Goal: Use online tool/utility

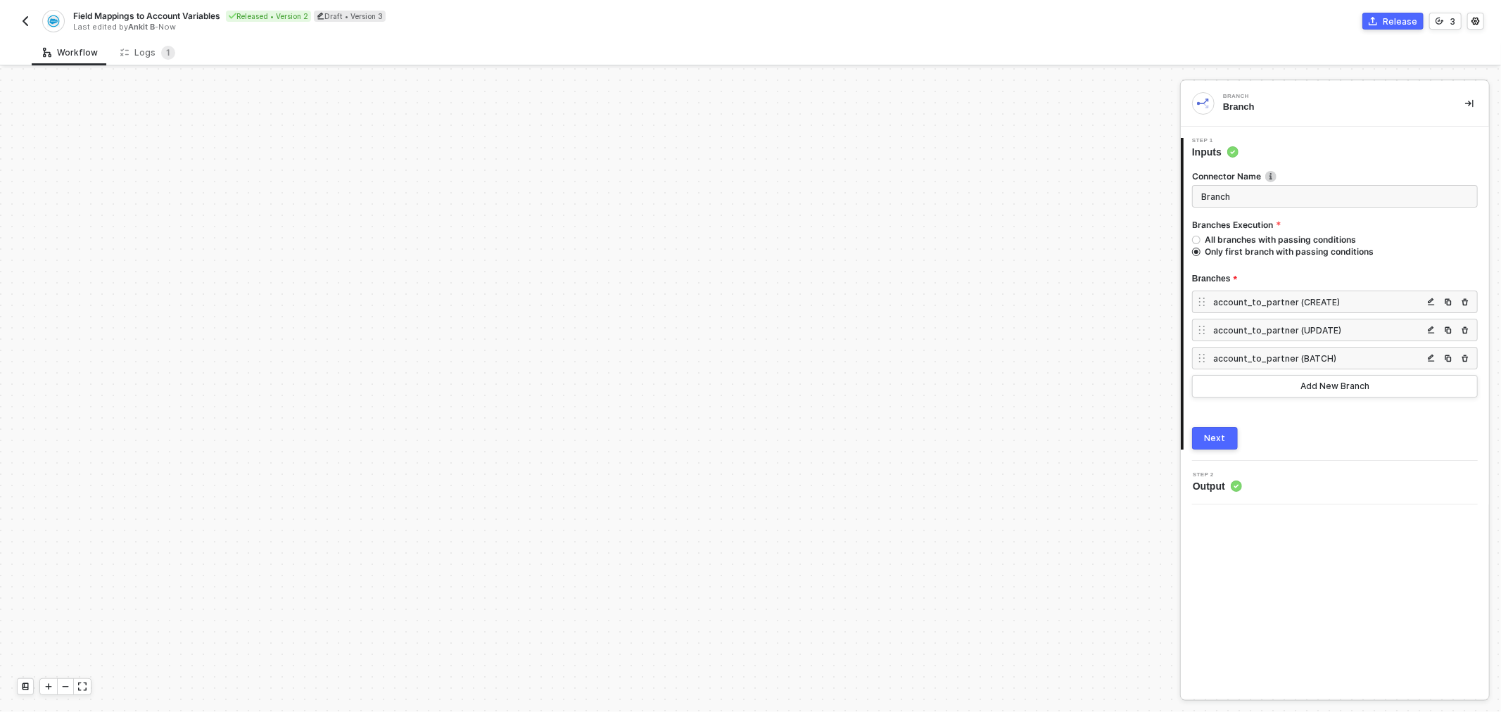
scroll to position [549, 0]
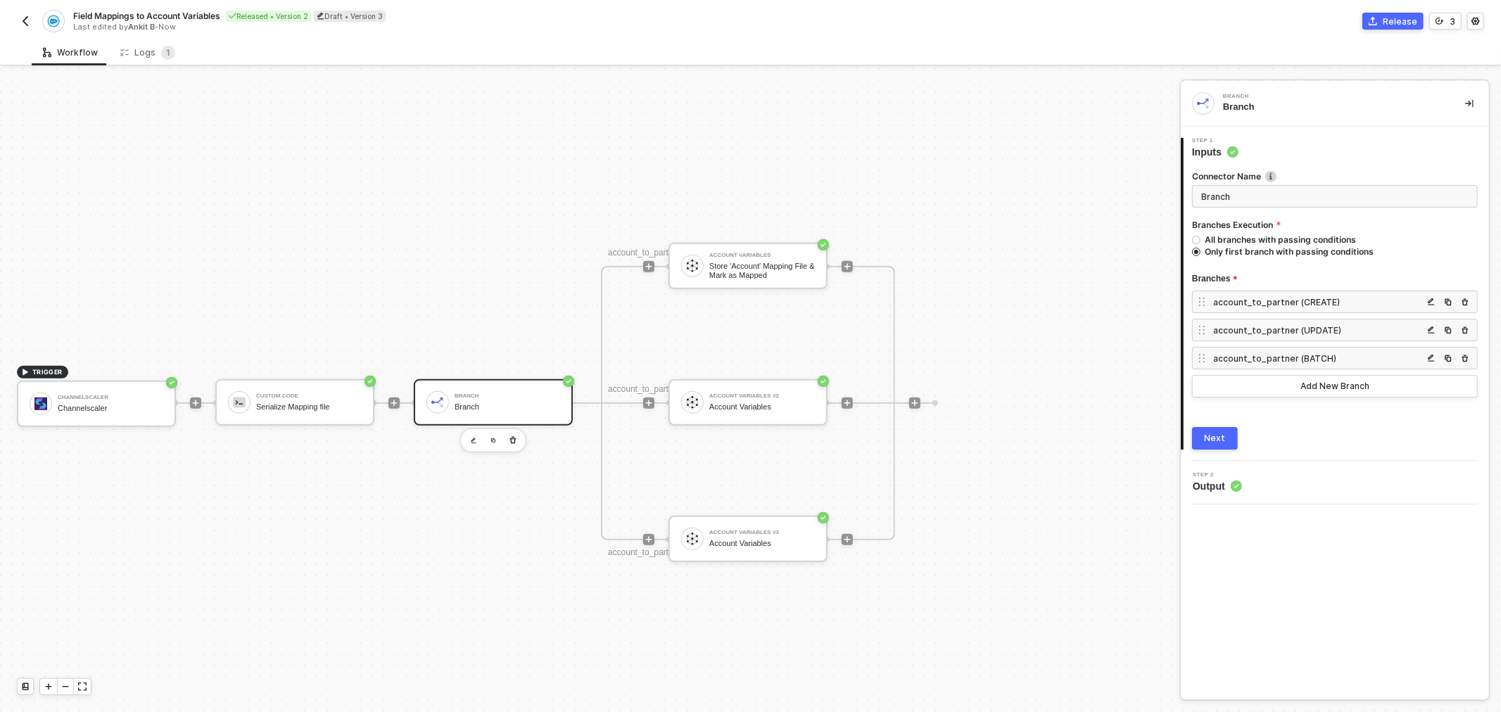
drag, startPoint x: 1330, startPoint y: 125, endPoint x: 1304, endPoint y: 189, distance: 69.1
click at [1330, 125] on div "Branch Branch" at bounding box center [1335, 104] width 308 height 46
click at [1273, 199] on input "Branch" at bounding box center [1335, 196] width 286 height 23
click at [1061, 256] on div "TRIGGER Channelscaler Channelscaler Custom Code Serialize Mapping file Branch B…" at bounding box center [586, 403] width 1173 height 1768
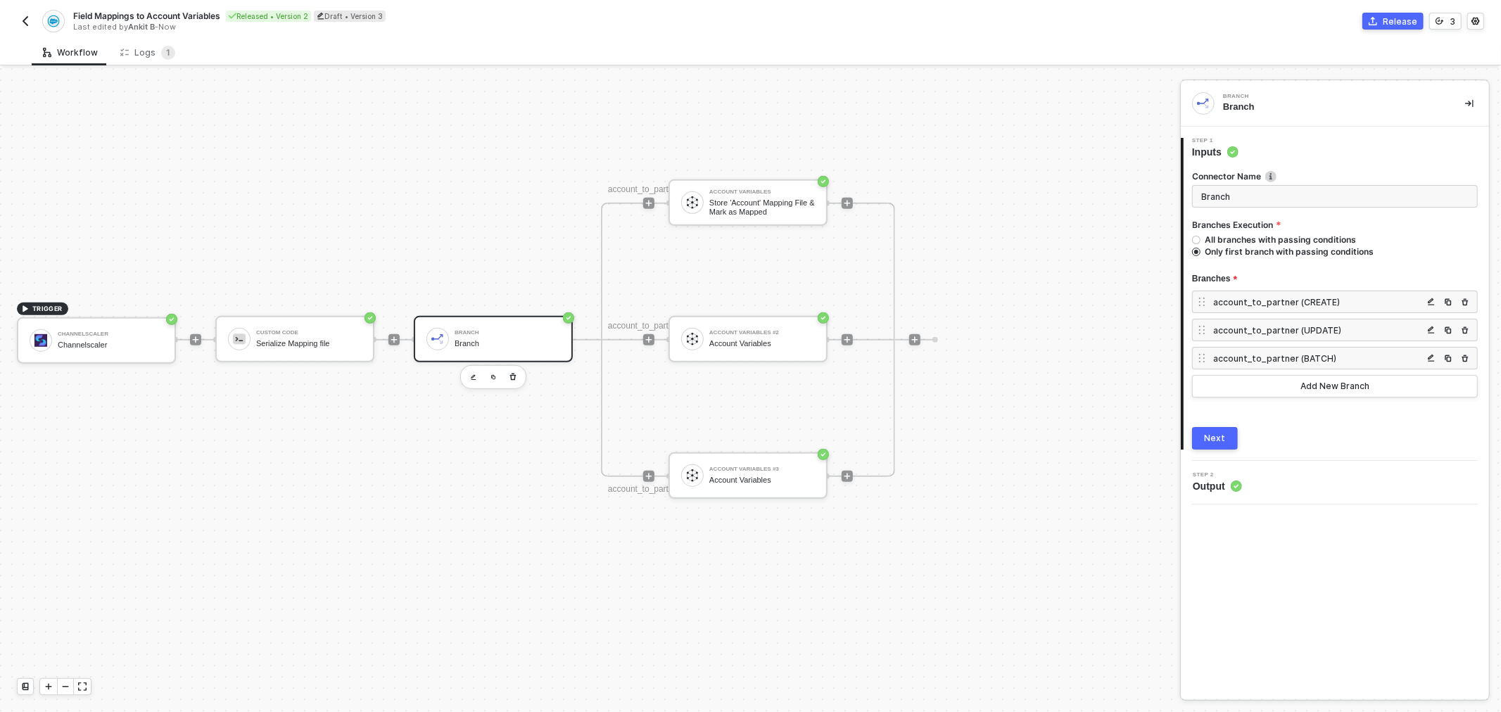
drag, startPoint x: 929, startPoint y: 235, endPoint x: 458, endPoint y: 277, distance: 473.4
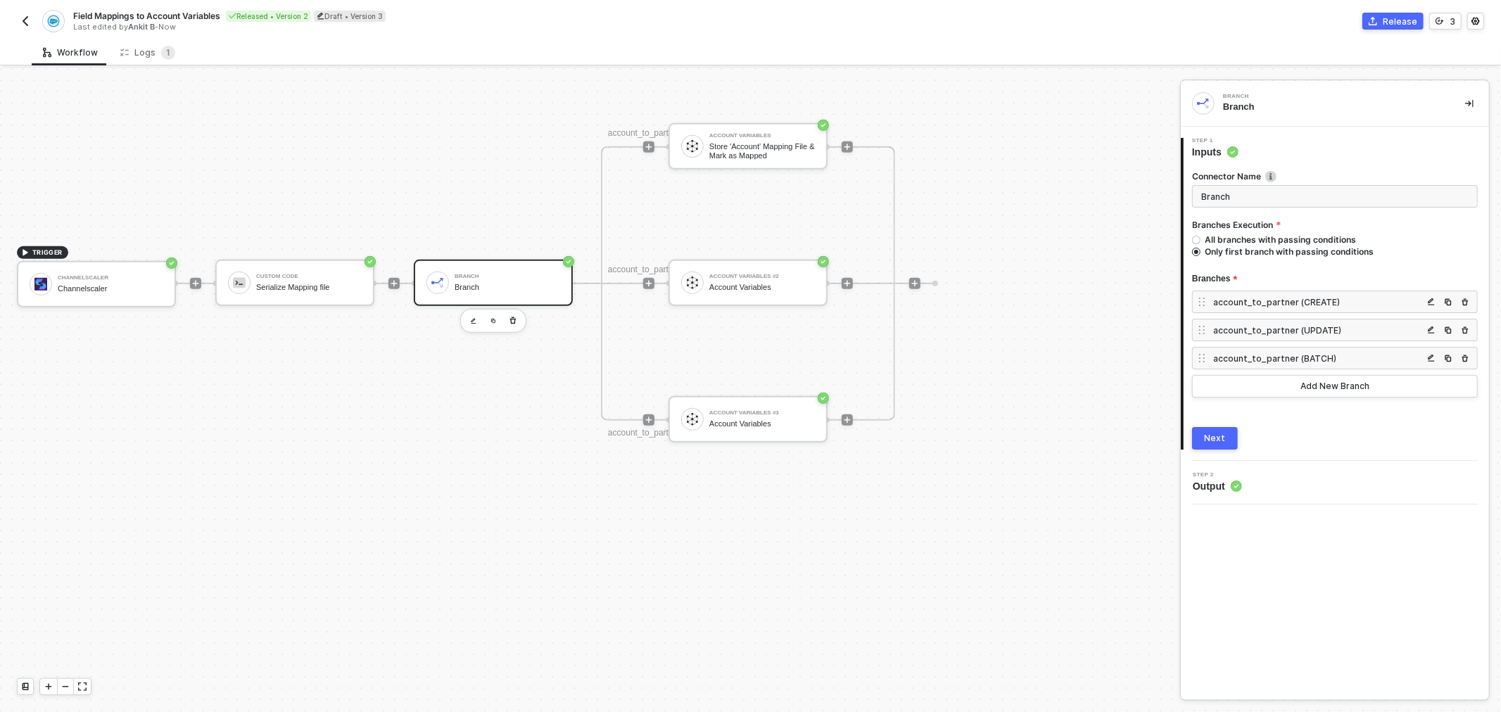
scroll to position [590, 0]
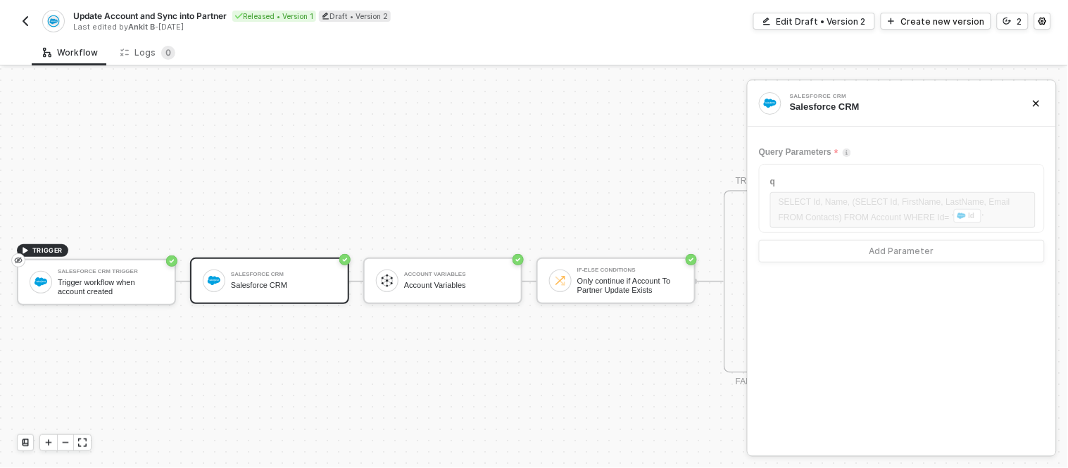
scroll to position [37, 0]
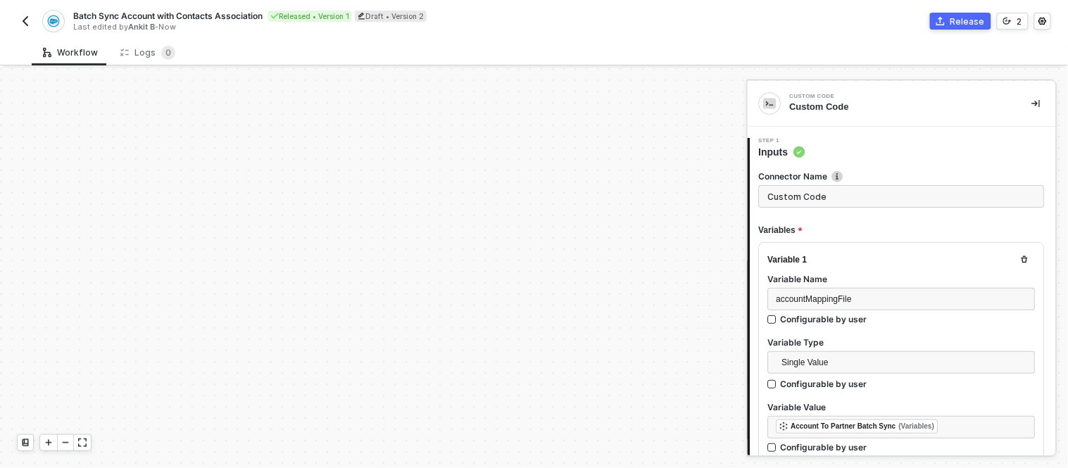
scroll to position [531, 0]
